Goal: Task Accomplishment & Management: Complete application form

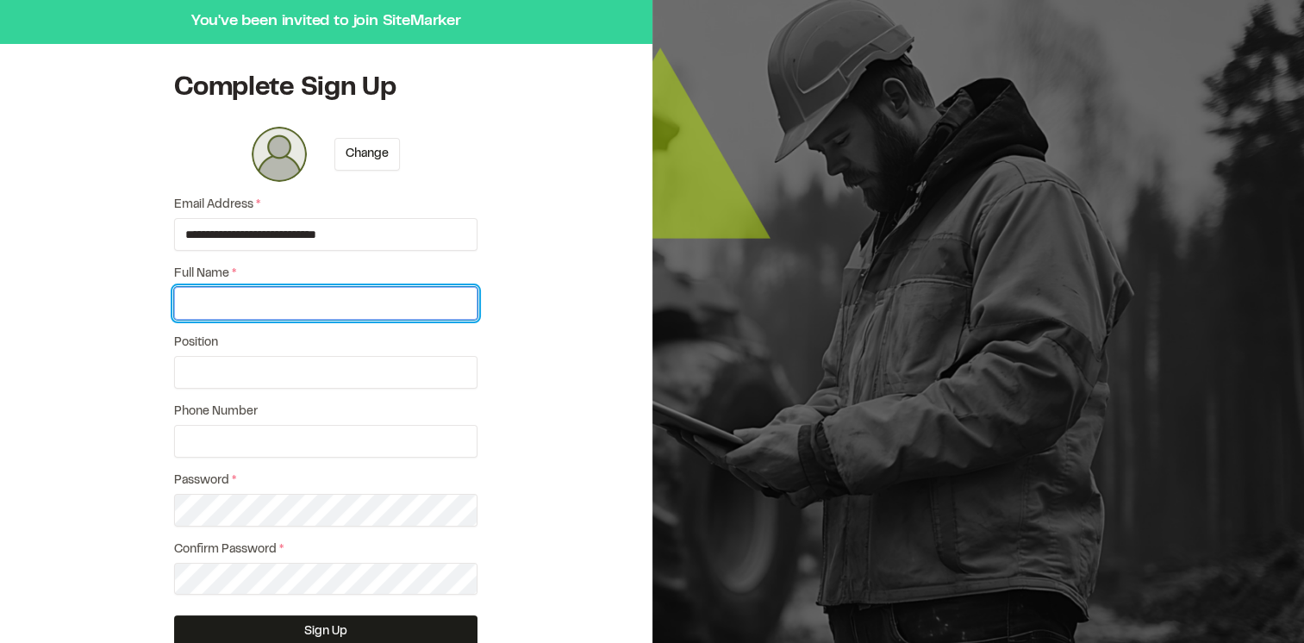
click at [271, 311] on input "Full Name *" at bounding box center [325, 303] width 303 height 33
type input "**********"
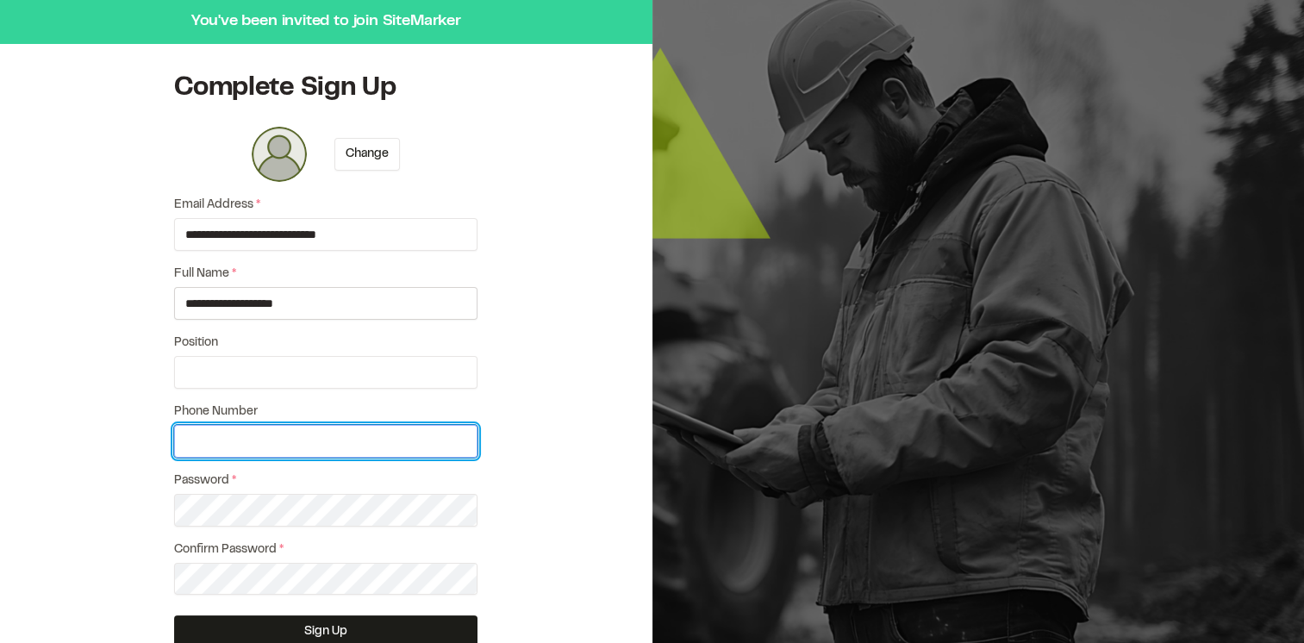
type input "**********"
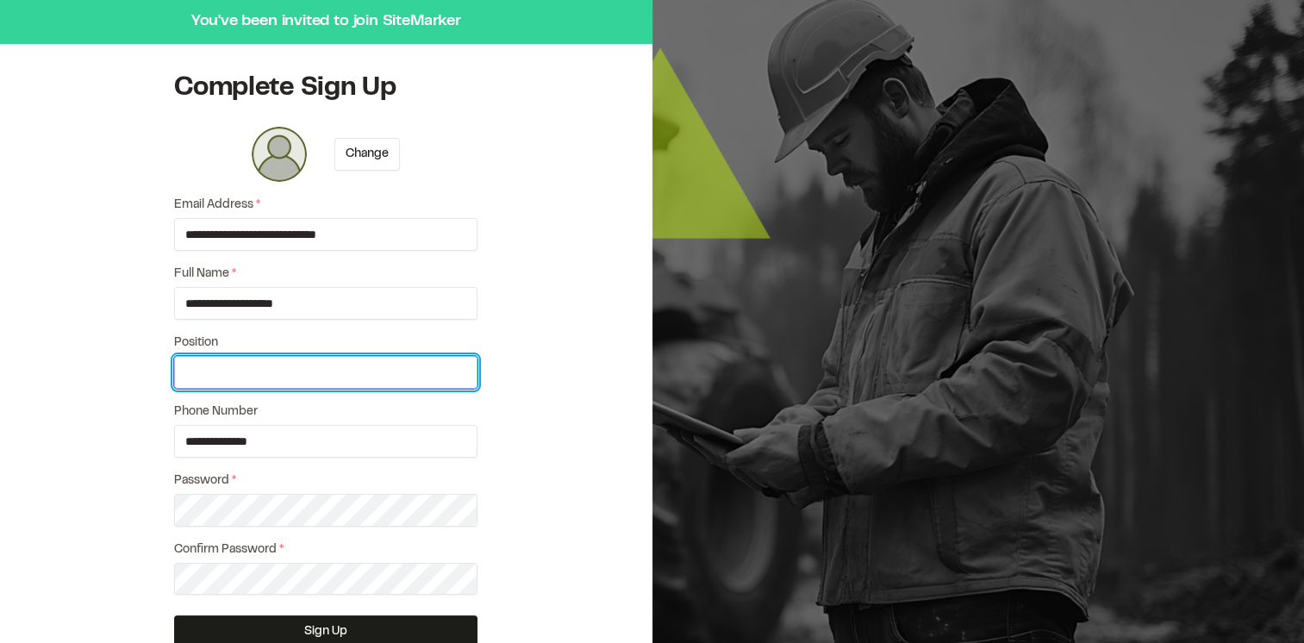
click at [260, 381] on input "Position" at bounding box center [325, 372] width 303 height 33
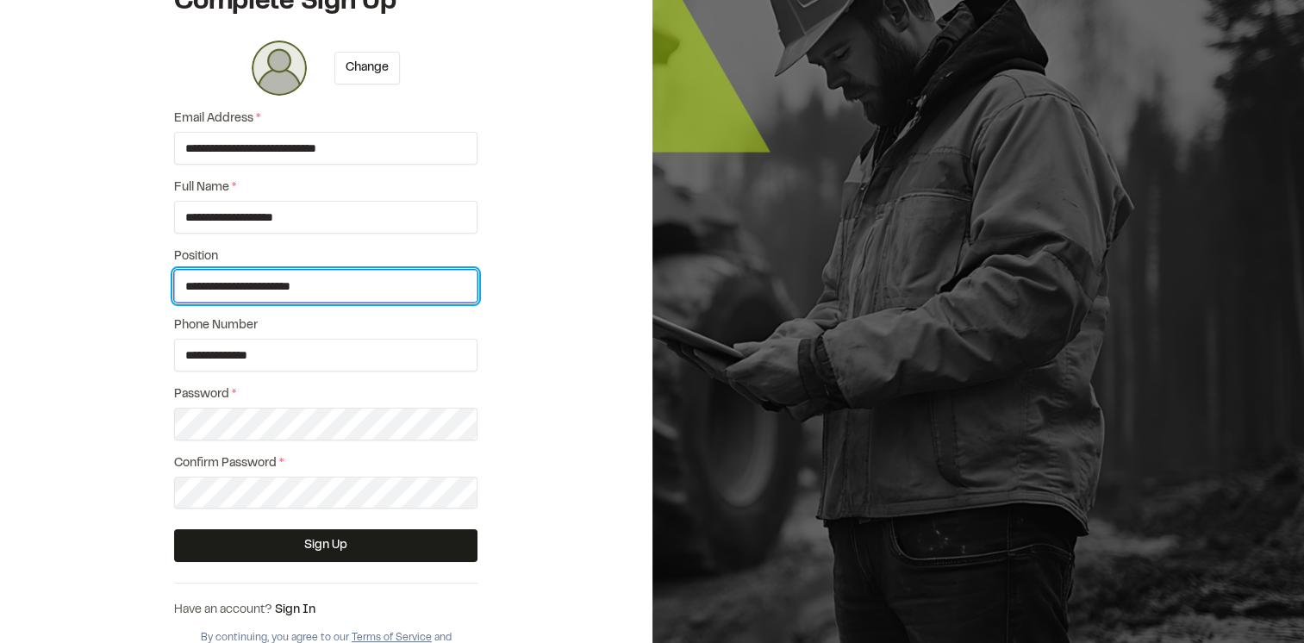
type input "**********"
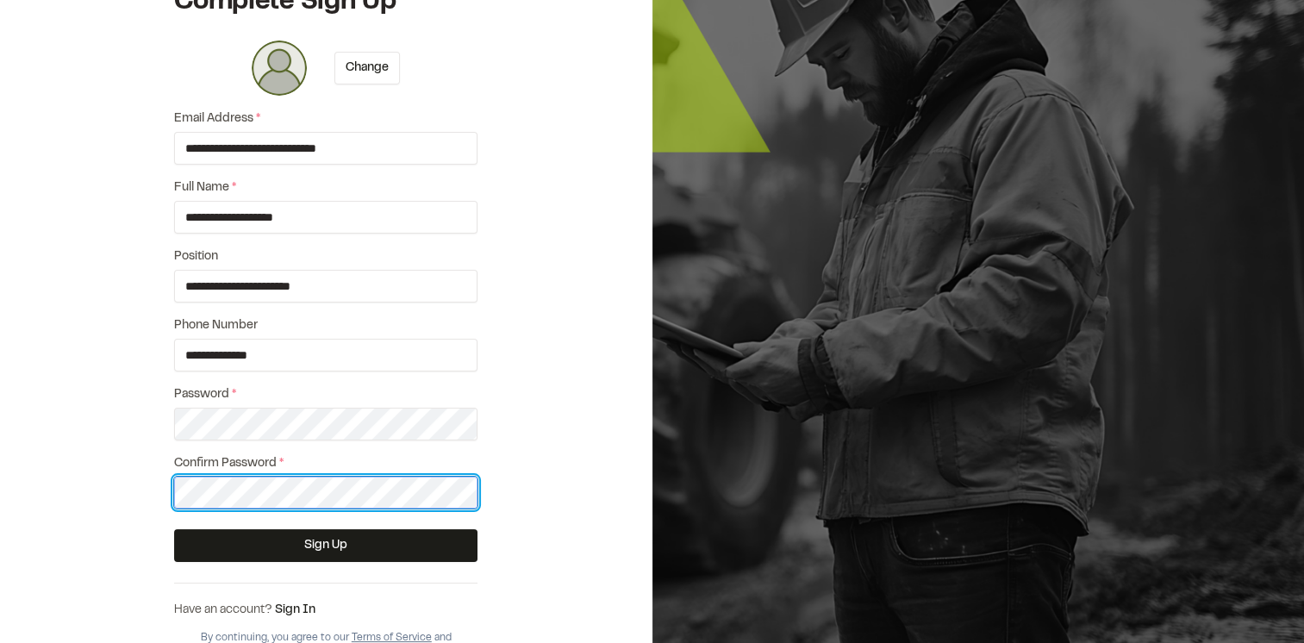
click at [174, 529] on button "Sign Up" at bounding box center [325, 545] width 303 height 33
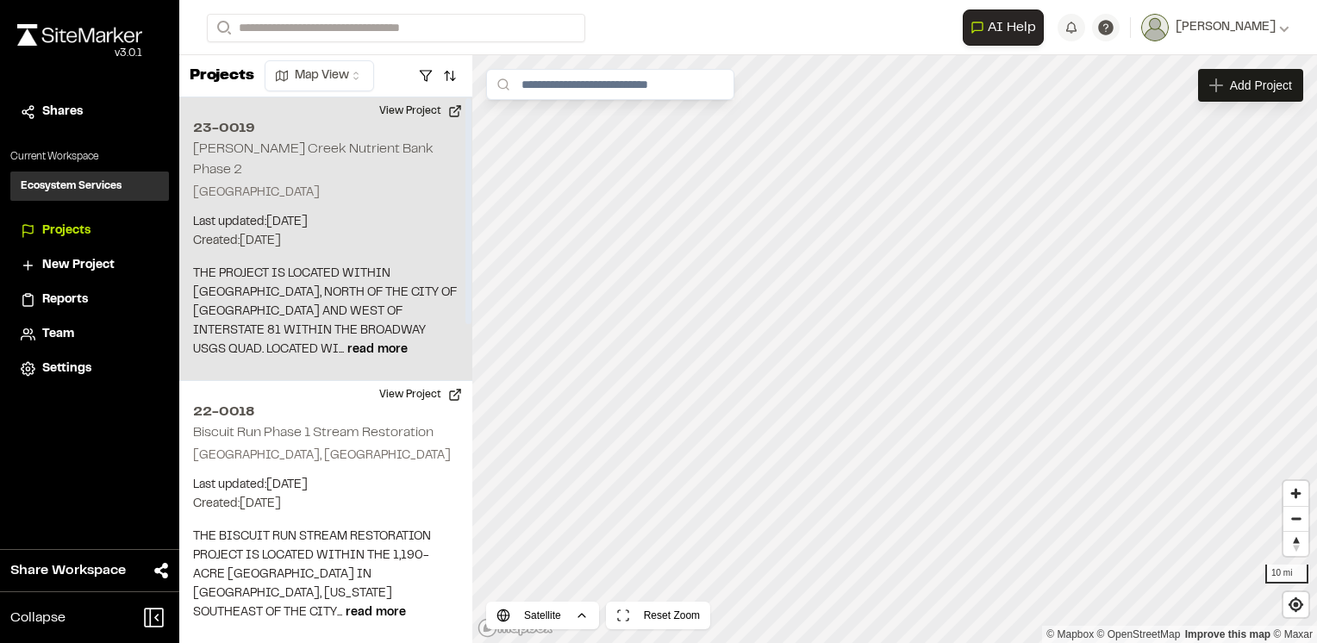
click at [310, 213] on p "Last updated: [DATE]" at bounding box center [326, 222] width 266 height 19
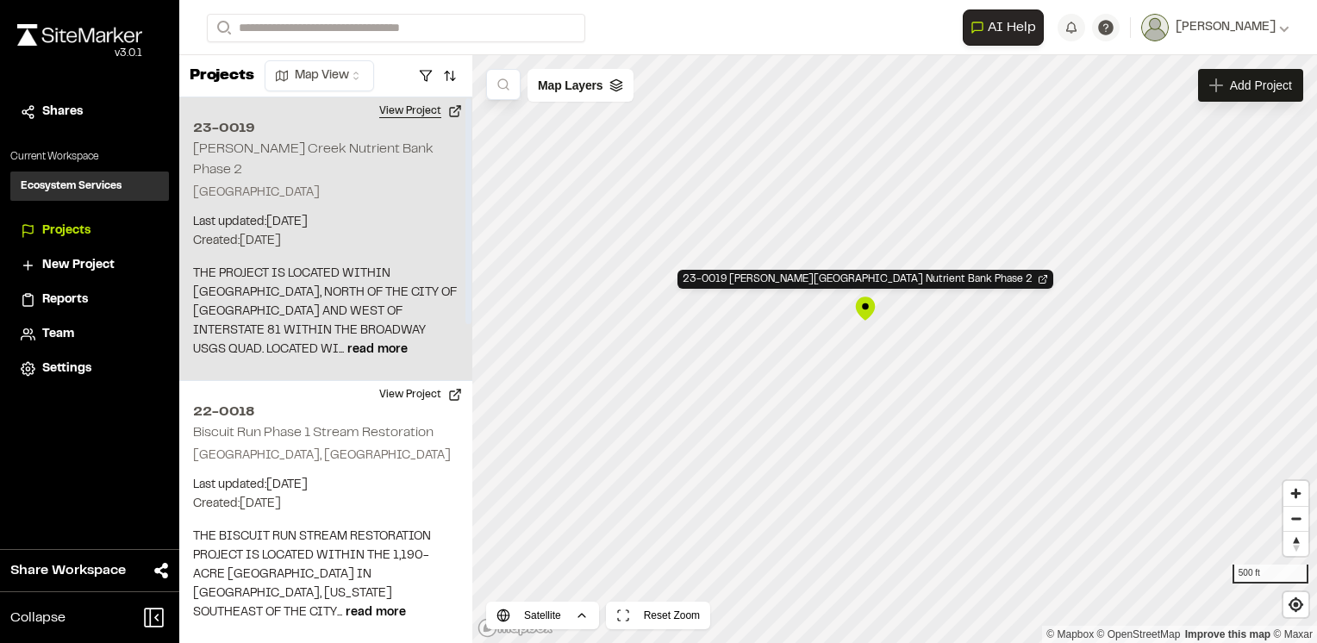
click at [422, 103] on button "View Project" at bounding box center [420, 111] width 103 height 28
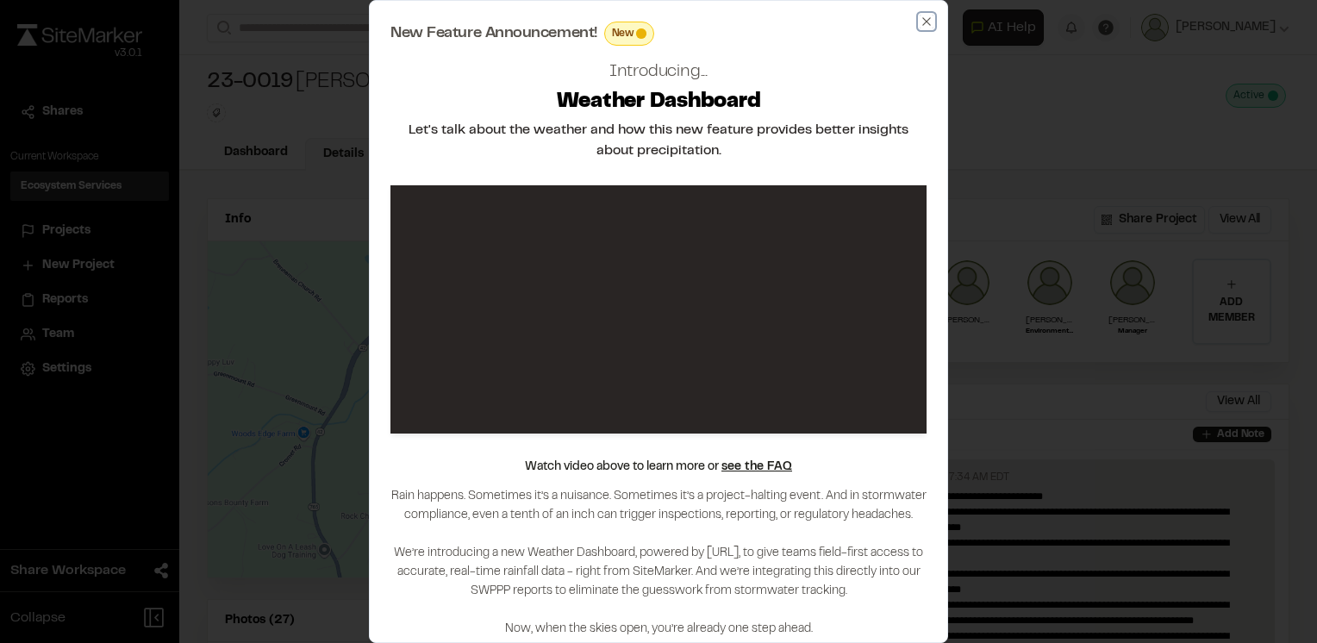
click at [927, 26] on icon "button" at bounding box center [927, 22] width 14 height 14
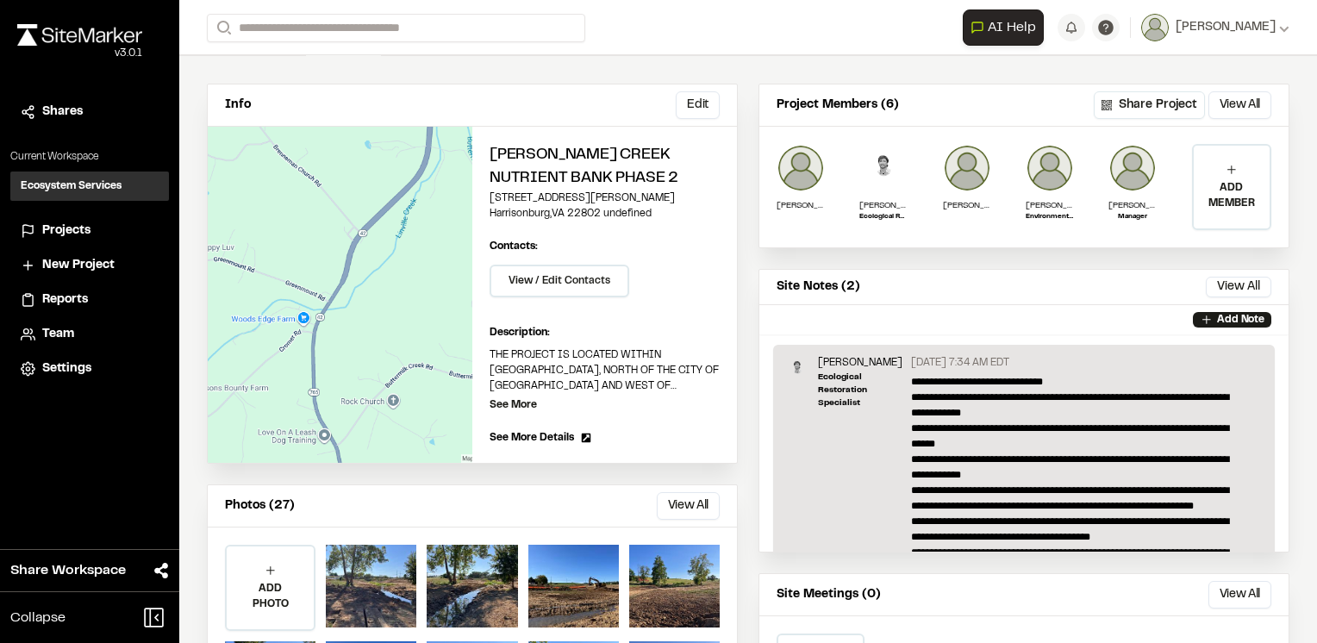
scroll to position [116, 0]
drag, startPoint x: 1262, startPoint y: 403, endPoint x: 1265, endPoint y: 417, distance: 14.0
click at [1265, 417] on div "**********" at bounding box center [1024, 447] width 529 height 207
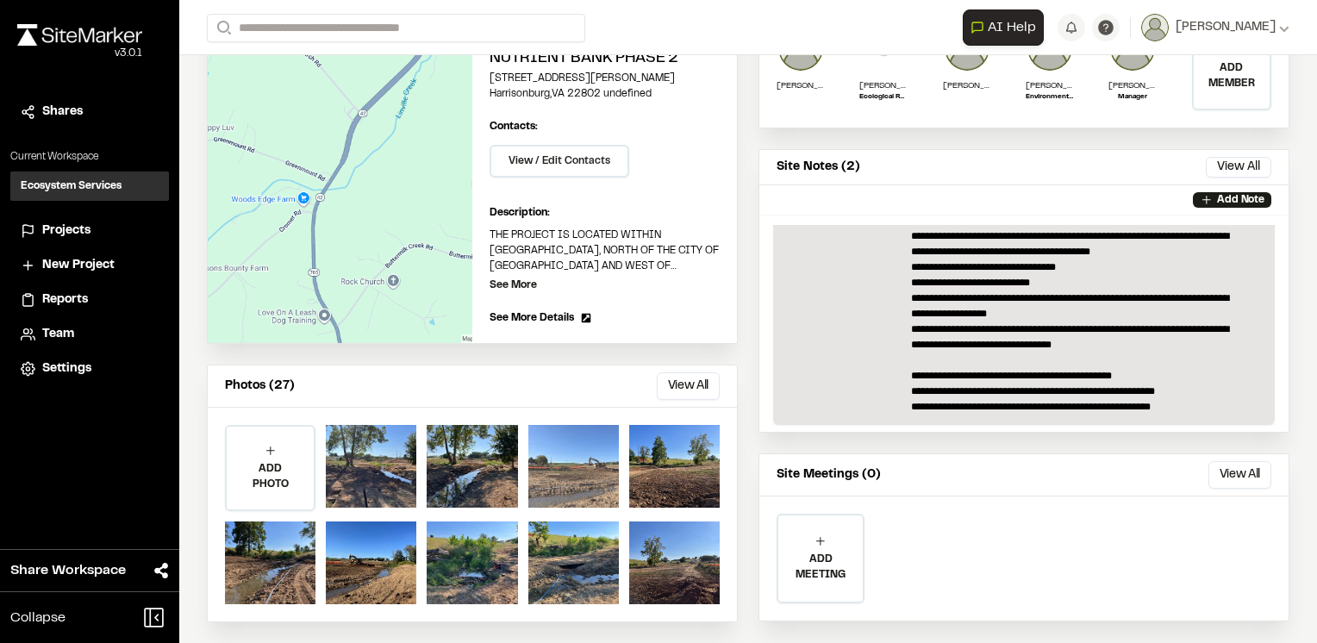
scroll to position [258, 0]
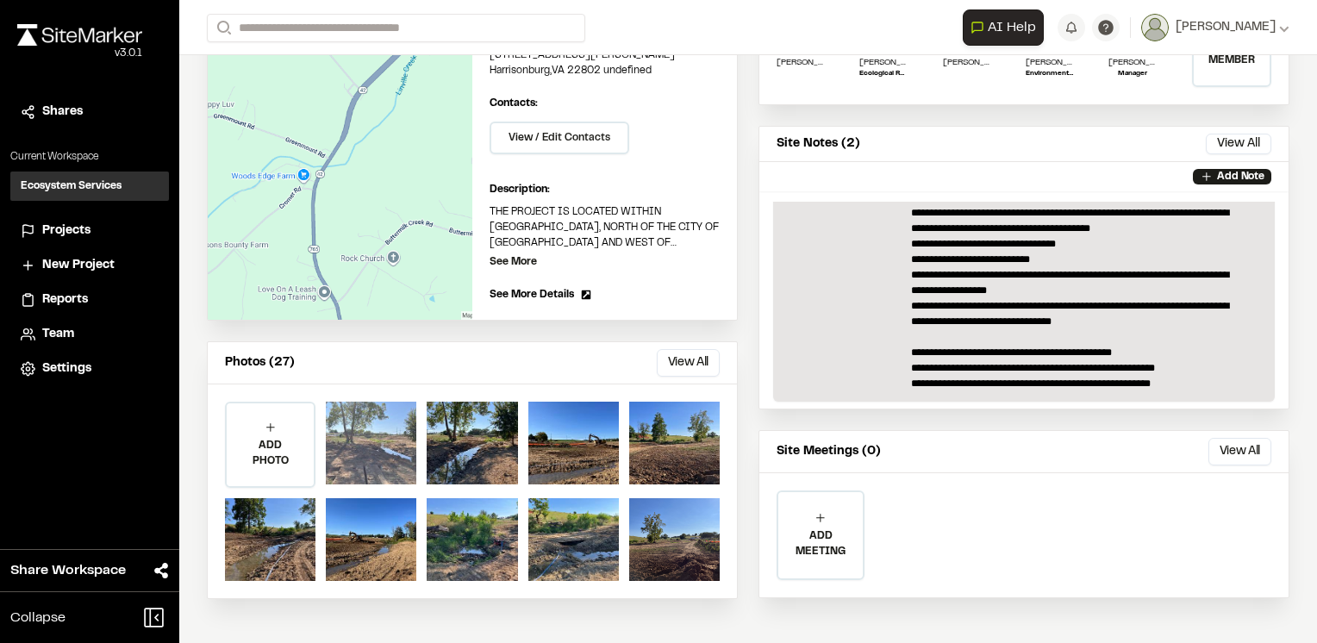
click at [355, 430] on div at bounding box center [371, 443] width 91 height 83
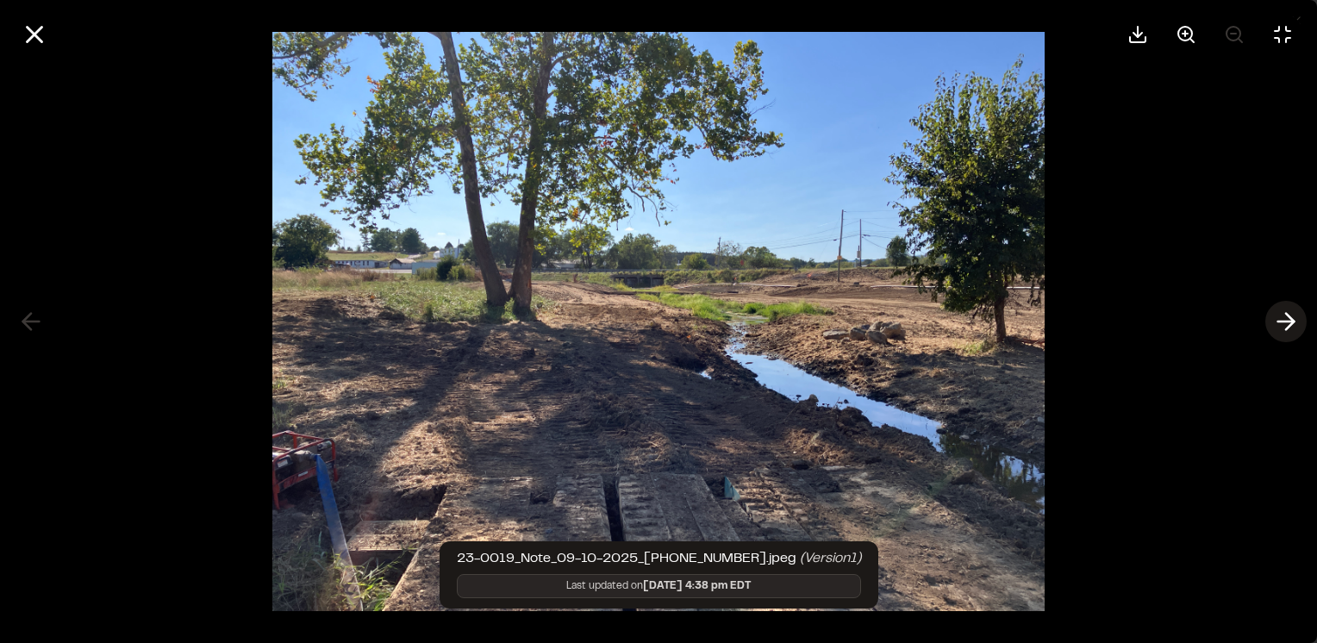
click at [1283, 322] on line at bounding box center [1287, 322] width 16 height 0
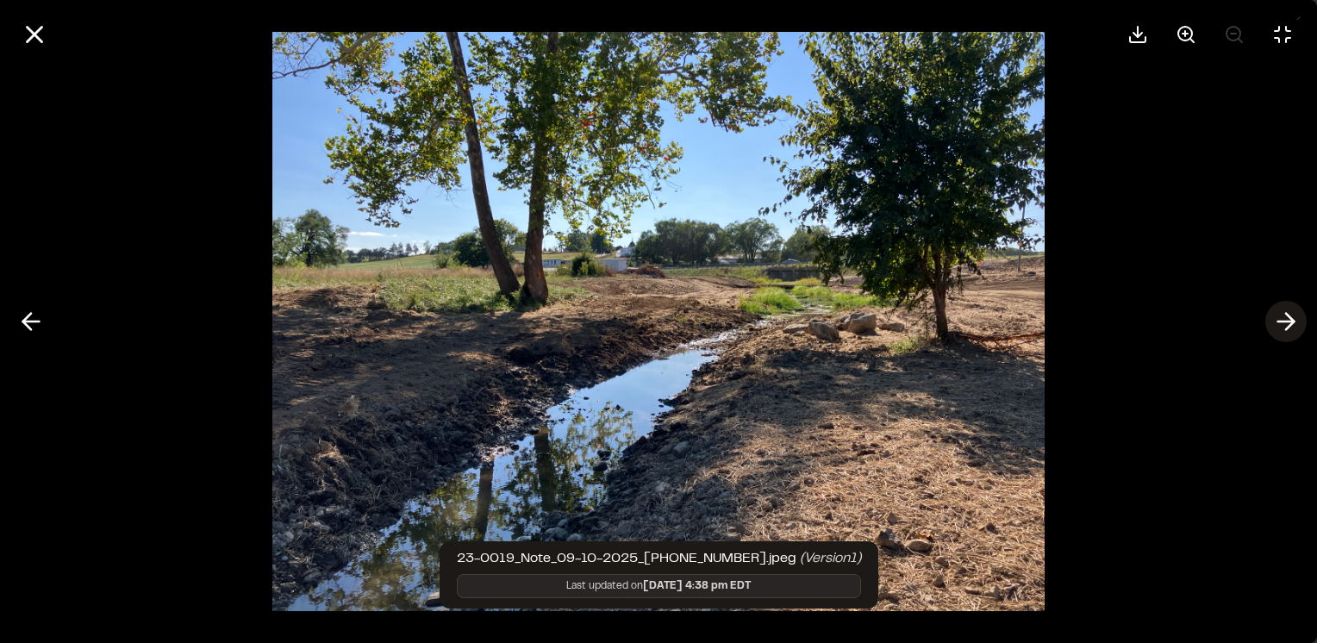
click at [1288, 324] on icon at bounding box center [1286, 321] width 28 height 29
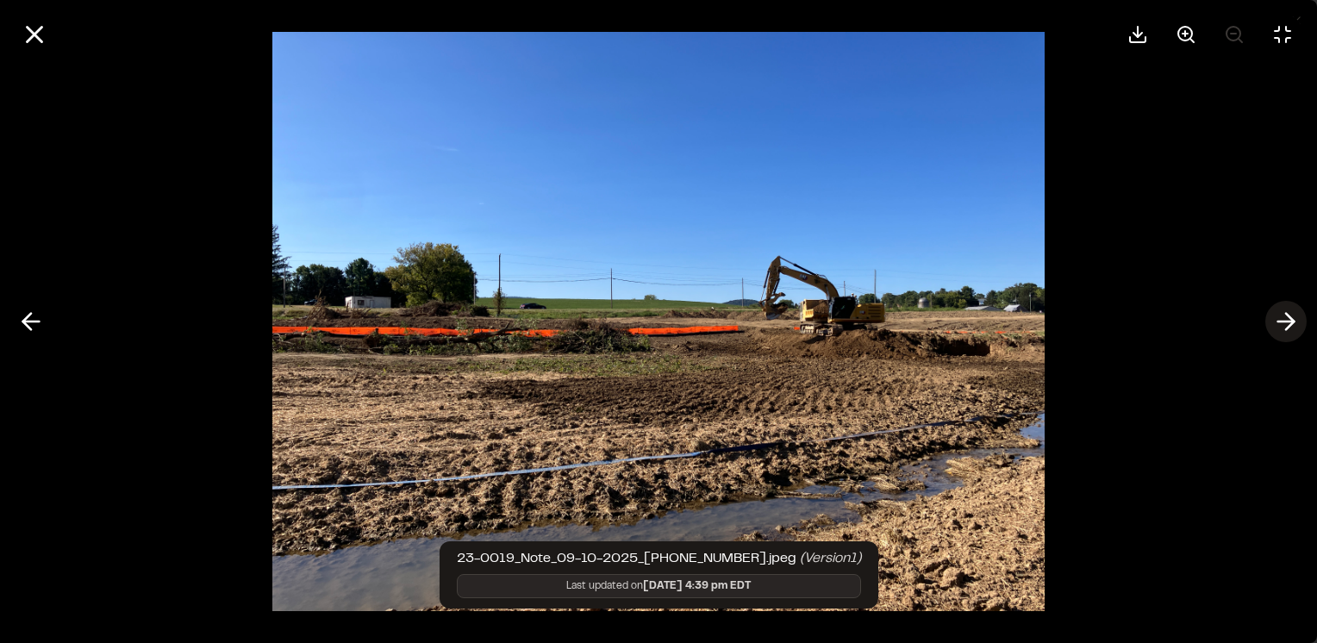
click at [1288, 324] on icon at bounding box center [1286, 321] width 28 height 29
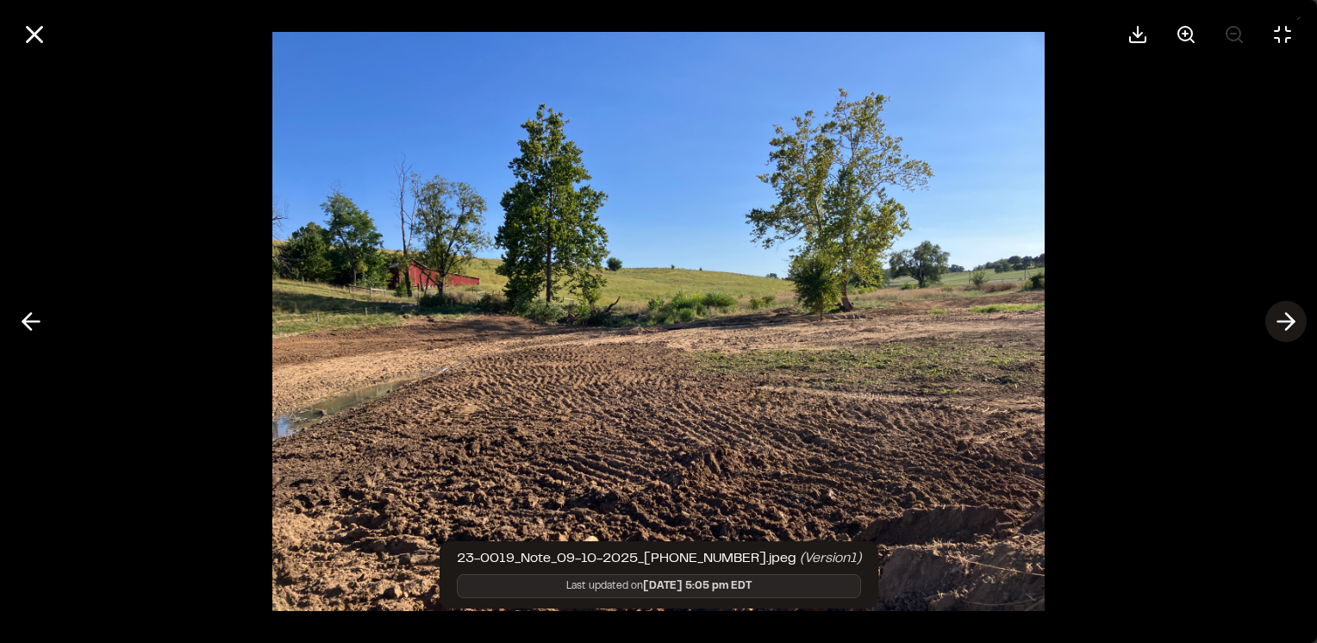
click at [1288, 324] on icon at bounding box center [1286, 321] width 28 height 29
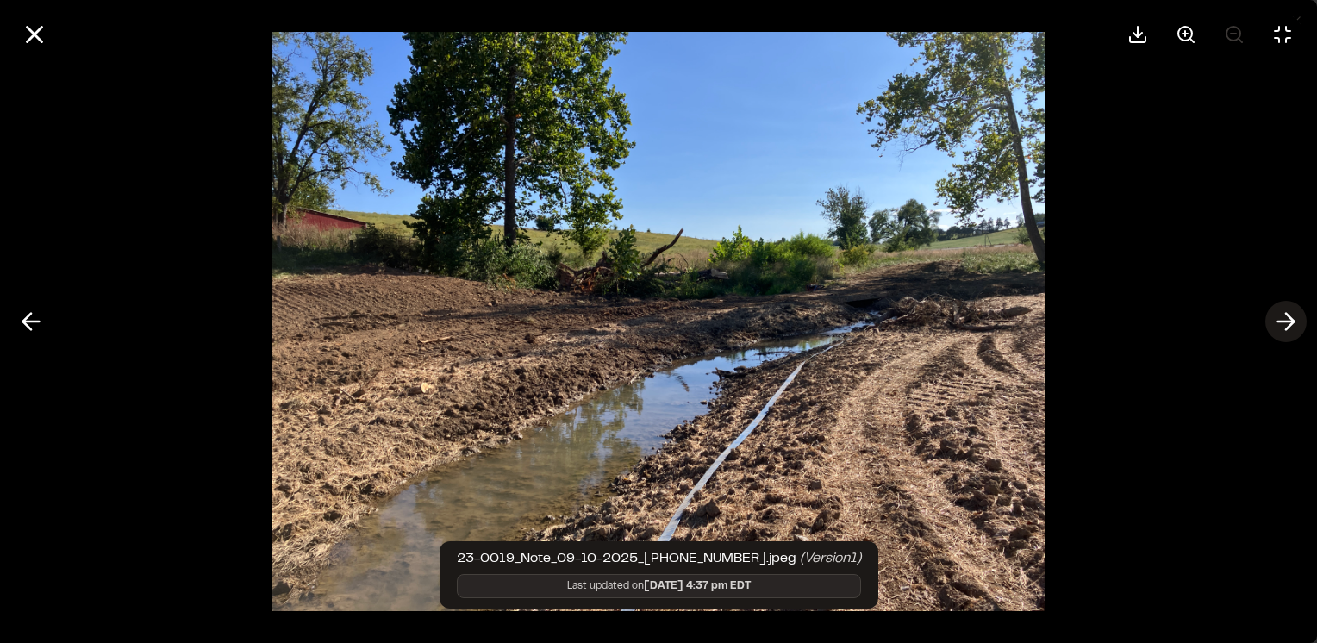
click at [1288, 324] on icon at bounding box center [1286, 321] width 28 height 29
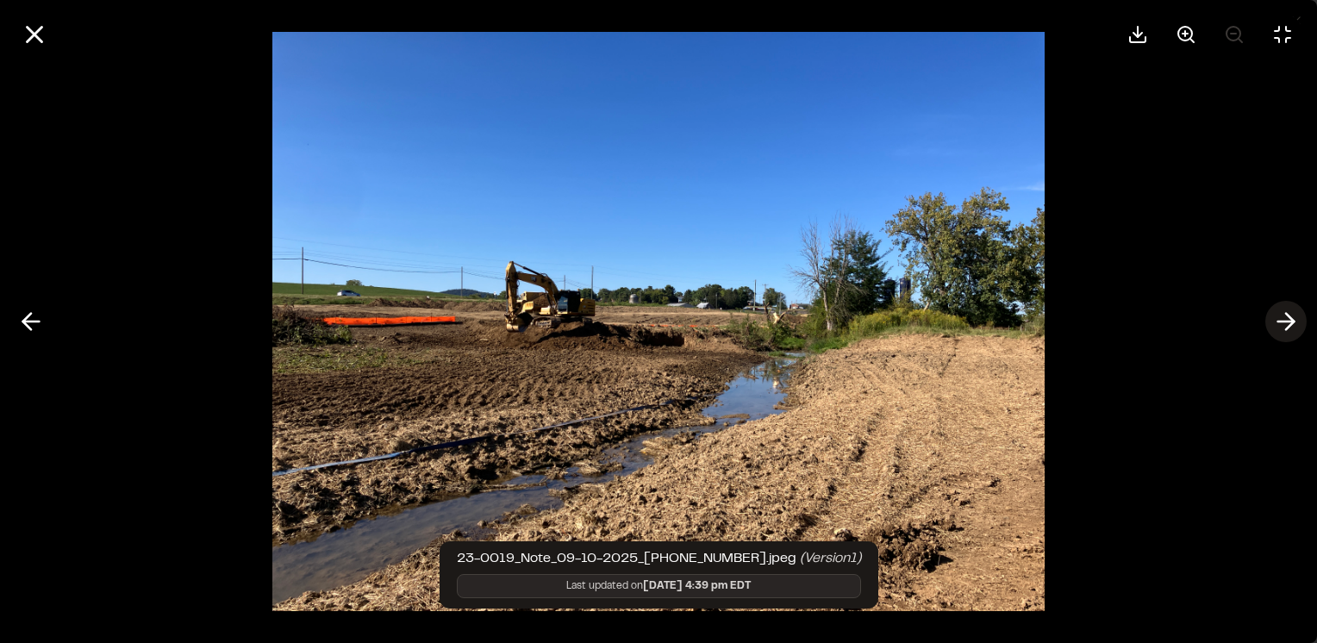
click at [1290, 326] on icon at bounding box center [1286, 321] width 28 height 29
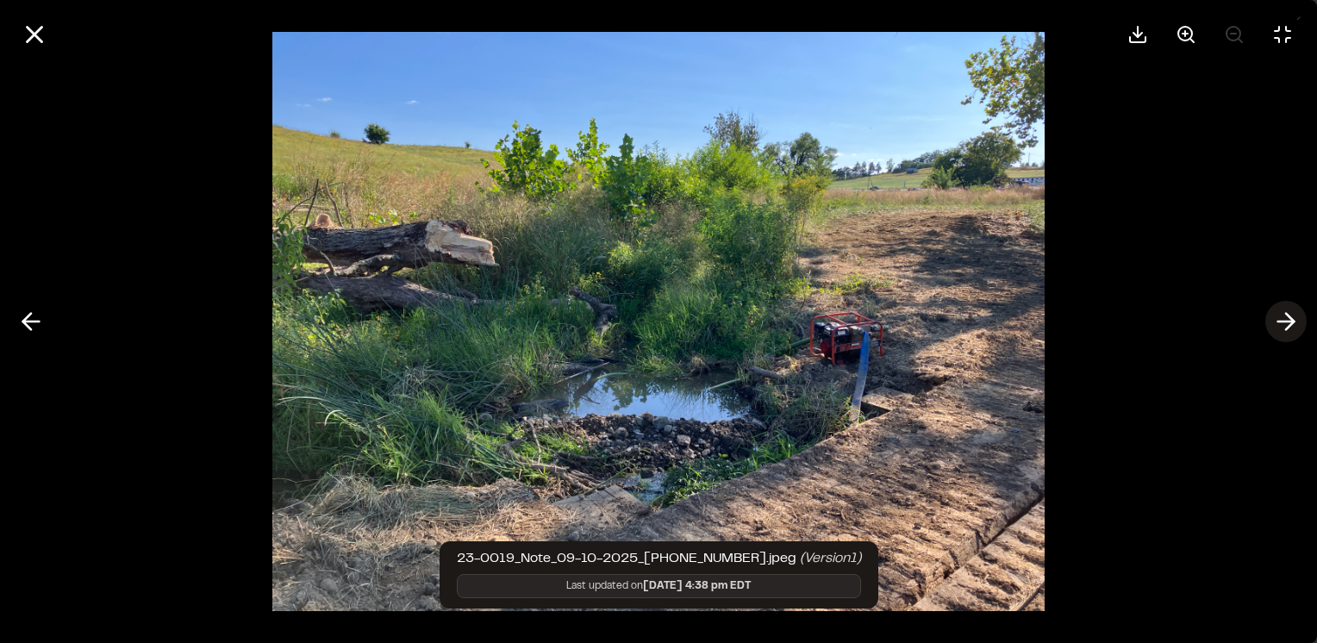
click at [1290, 326] on polyline at bounding box center [1290, 322] width 8 height 16
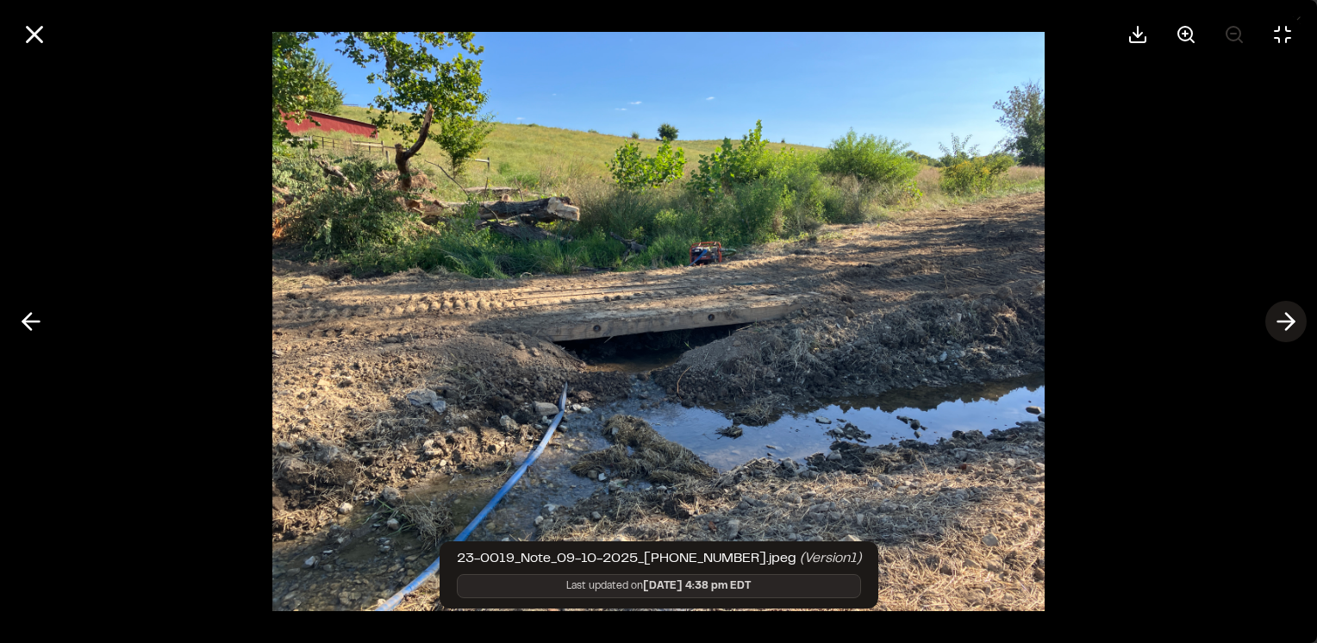
click at [1290, 326] on polyline at bounding box center [1290, 322] width 8 height 16
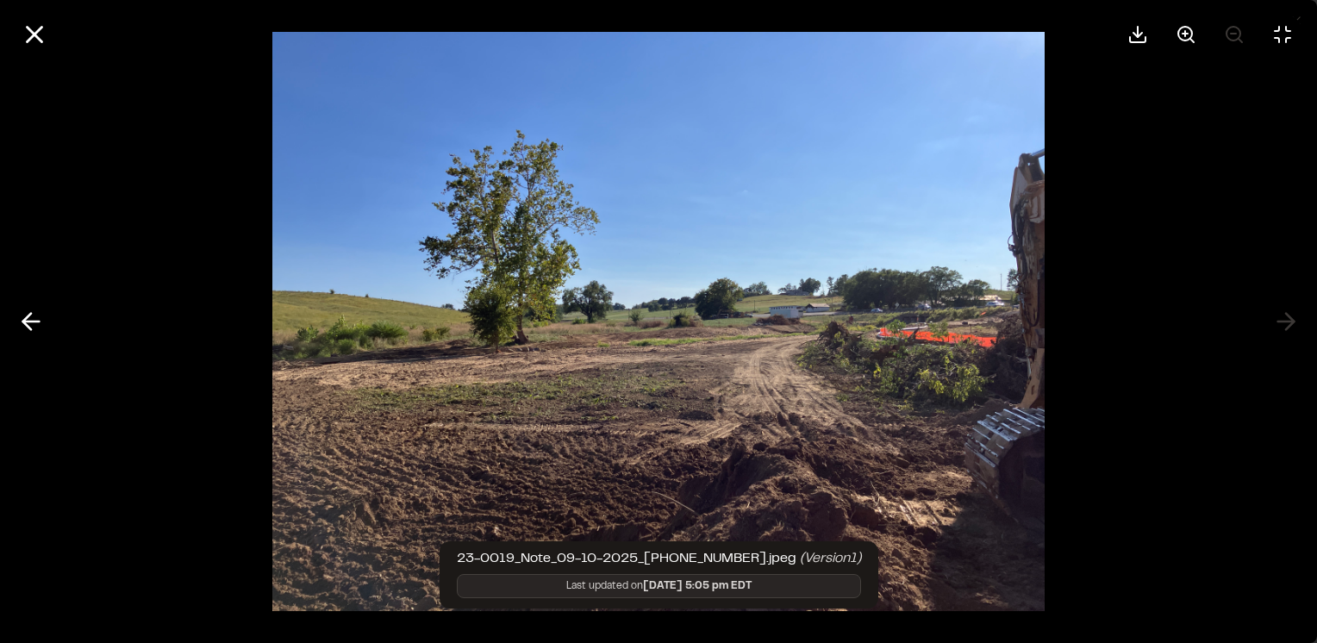
click at [13, 38] on div at bounding box center [658, 34] width 1317 height 69
drag, startPoint x: 22, startPoint y: 38, endPoint x: 82, endPoint y: 38, distance: 59.5
click at [24, 38] on icon at bounding box center [34, 34] width 29 height 29
